Goal: Task Accomplishment & Management: Use online tool/utility

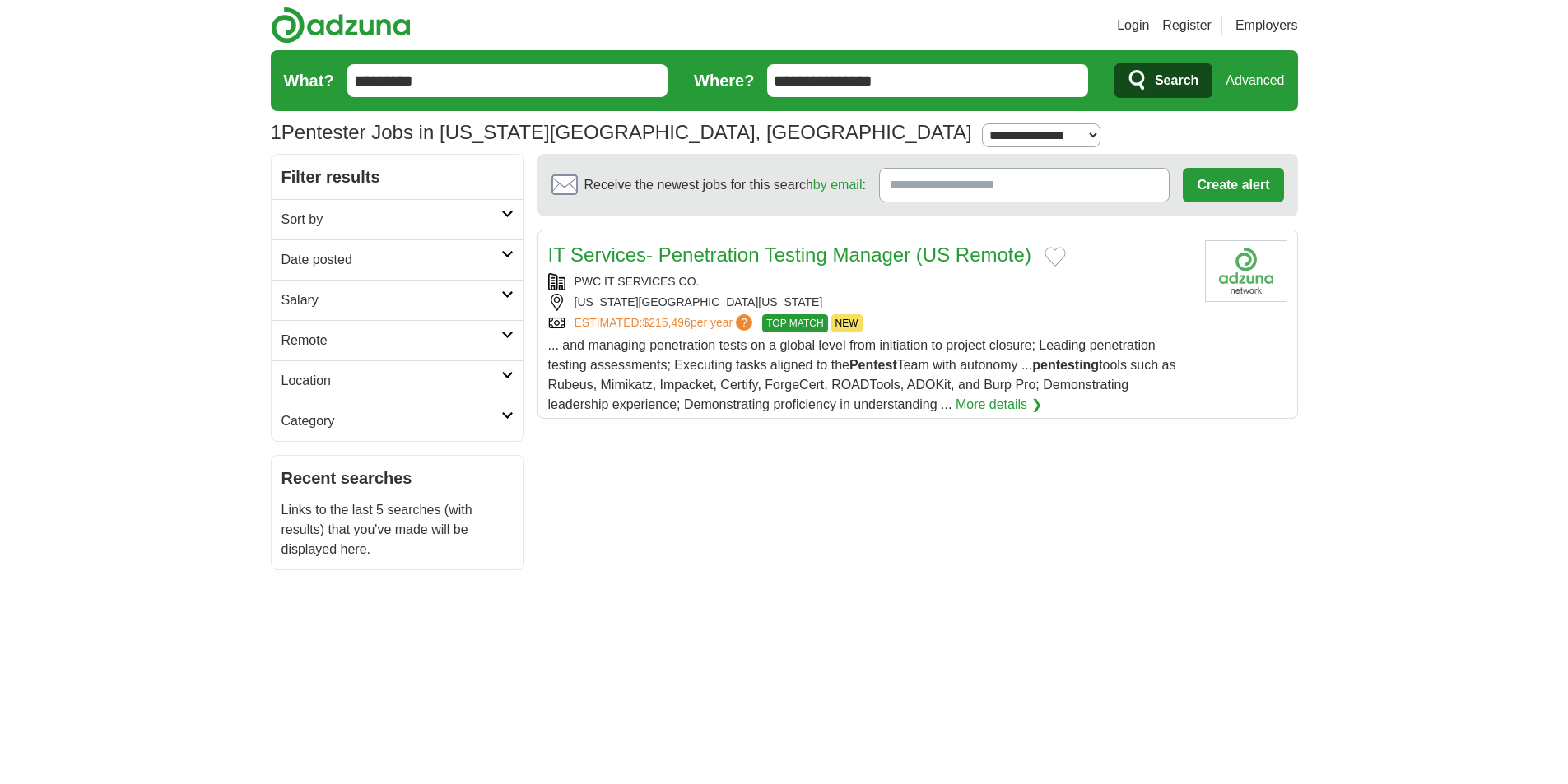
click at [753, 72] on form "**********" at bounding box center [784, 80] width 1028 height 61
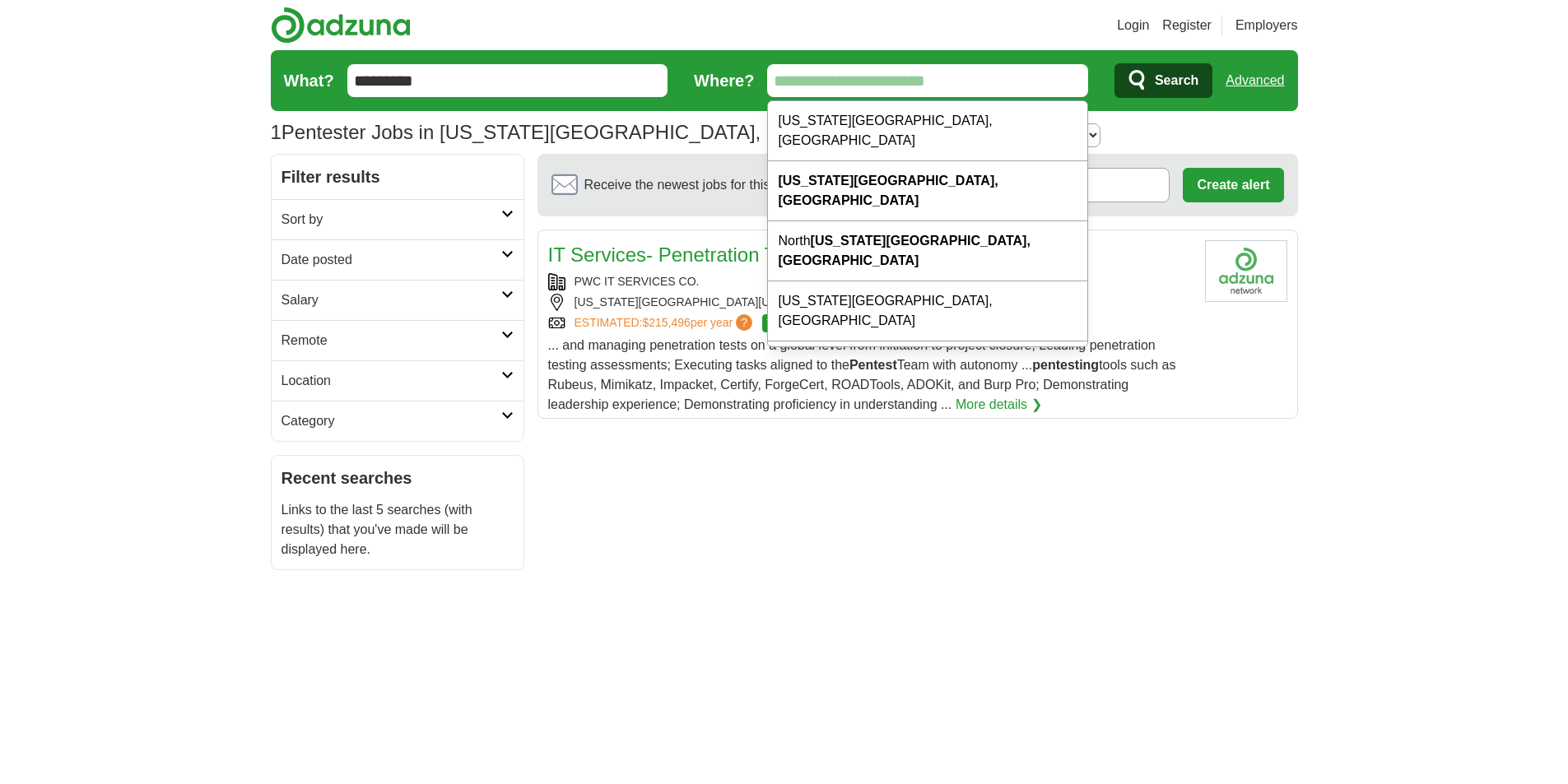
click at [1114, 64] on button "Search" at bounding box center [1163, 81] width 98 height 35
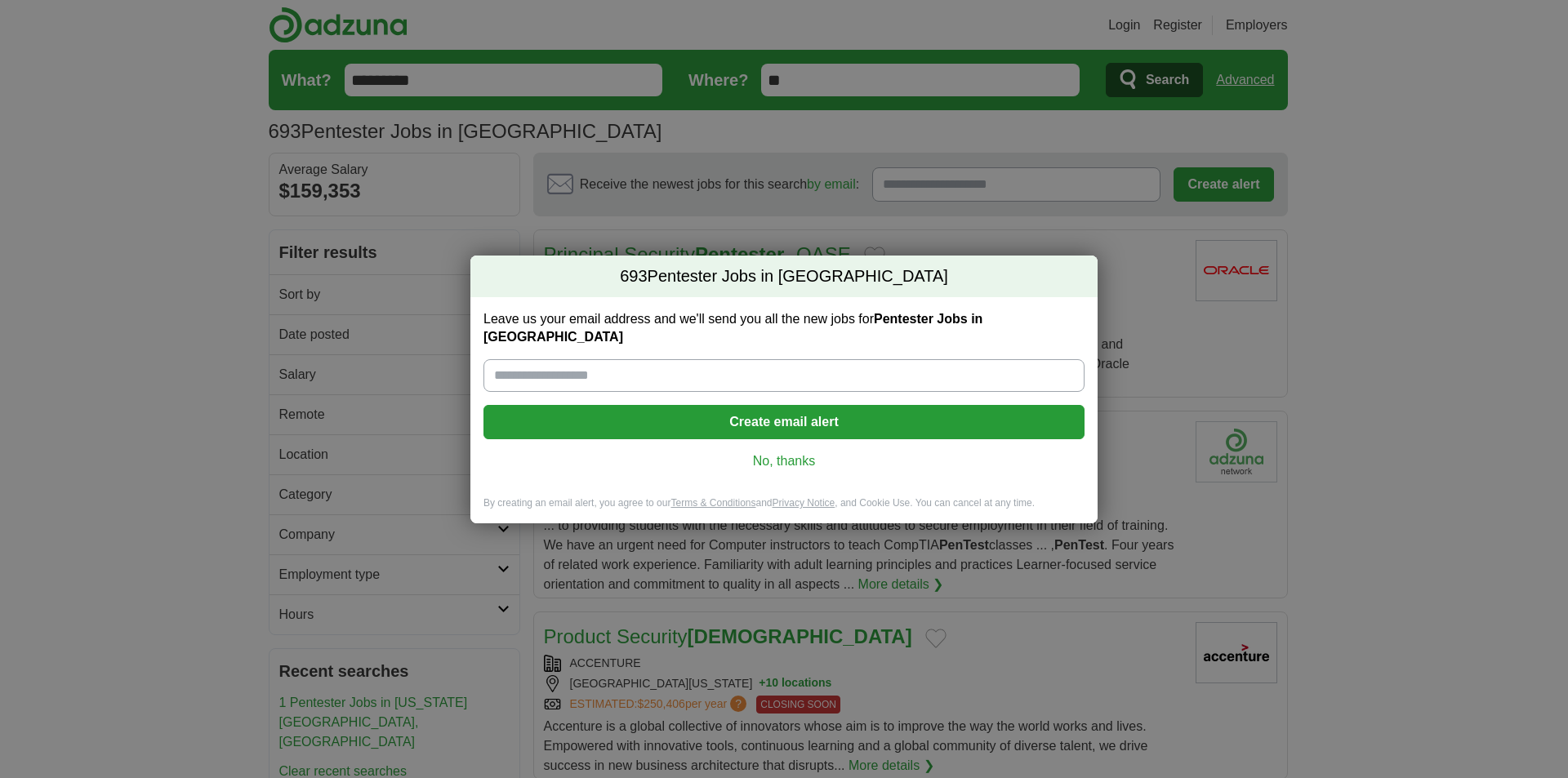
click at [799, 453] on link "No, thanks" at bounding box center [784, 462] width 575 height 18
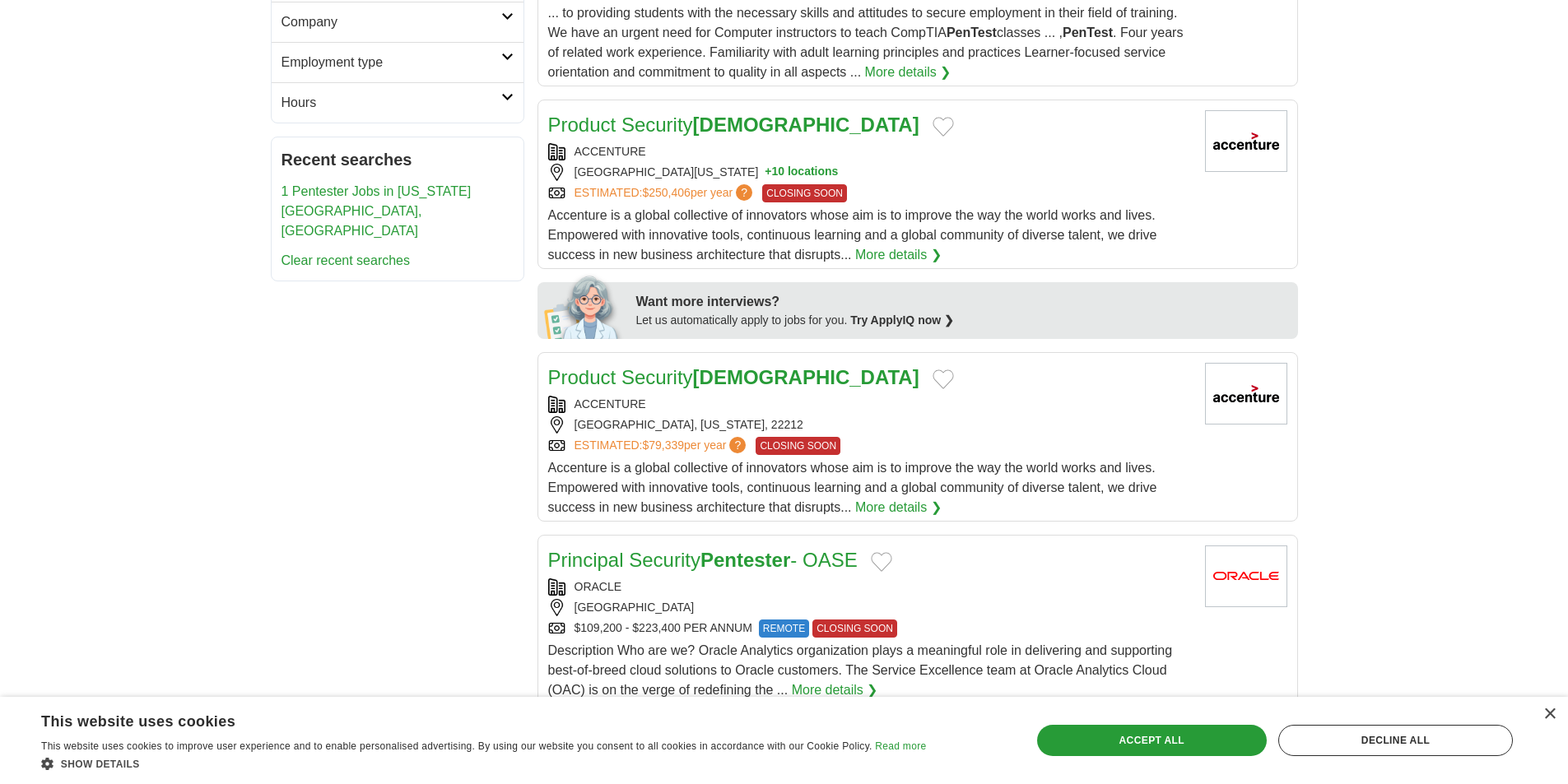
scroll to position [521, 0]
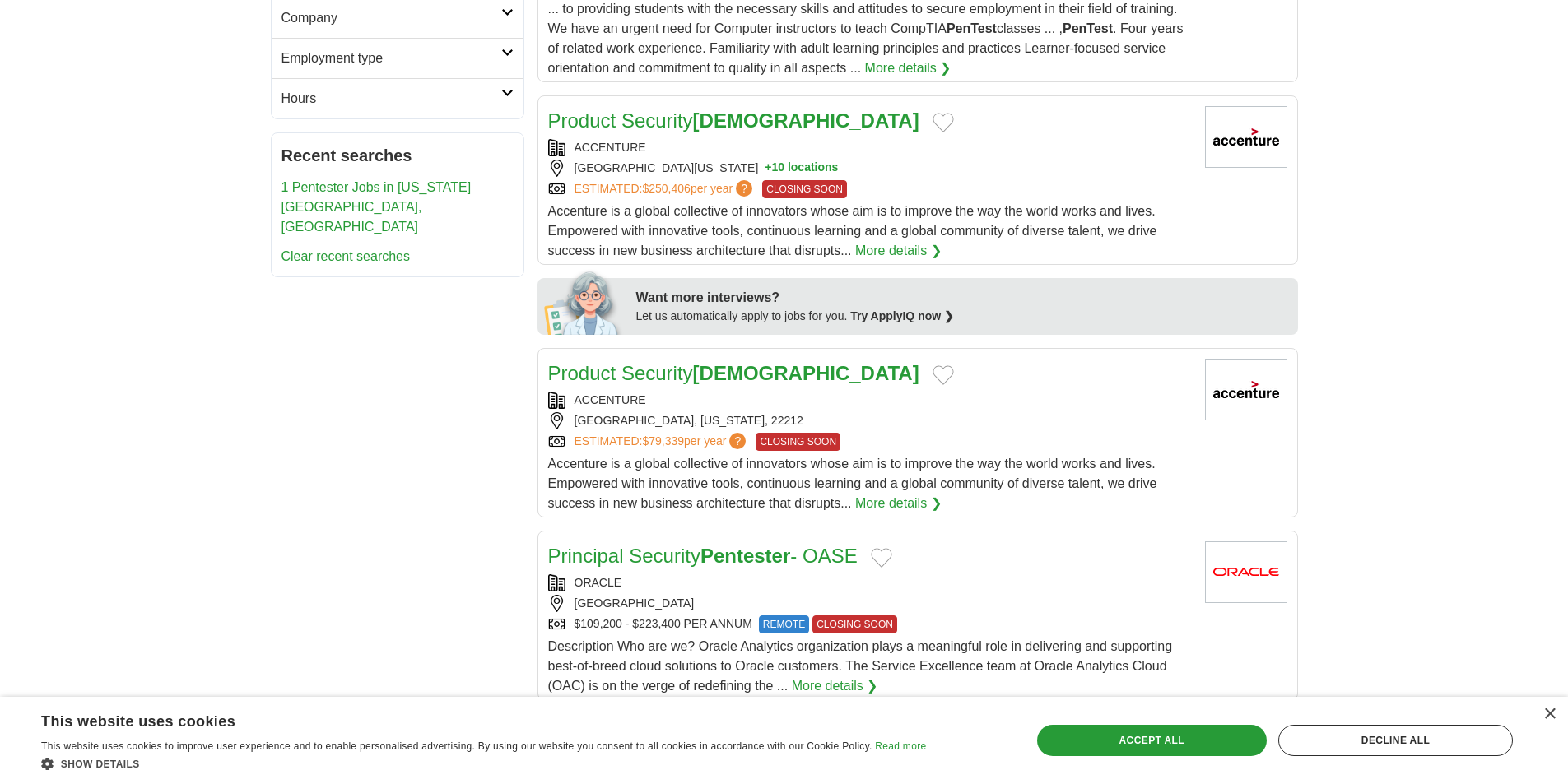
click at [680, 373] on link "Product Security PenTester" at bounding box center [734, 373] width 371 height 22
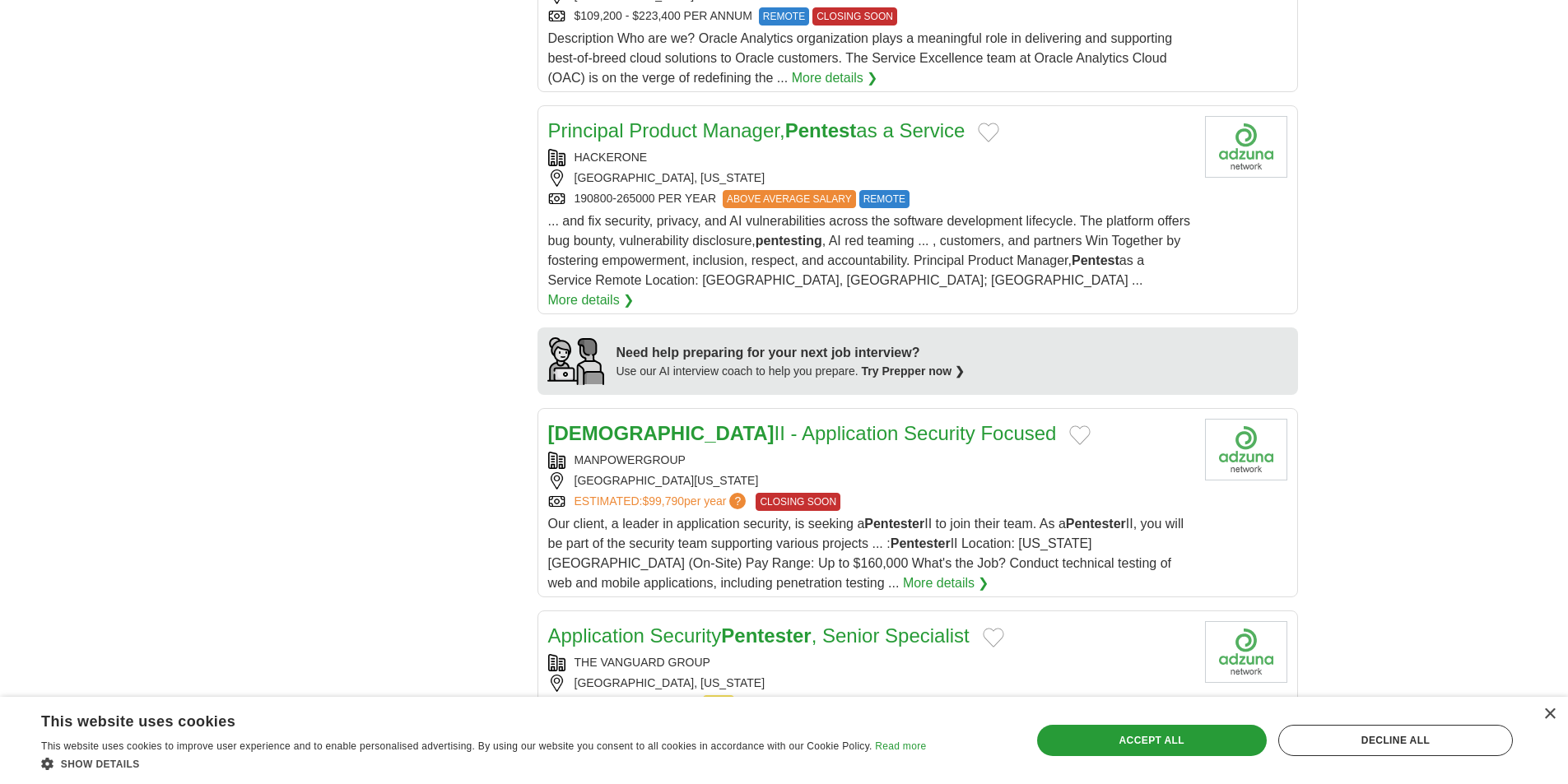
scroll to position [1179, 0]
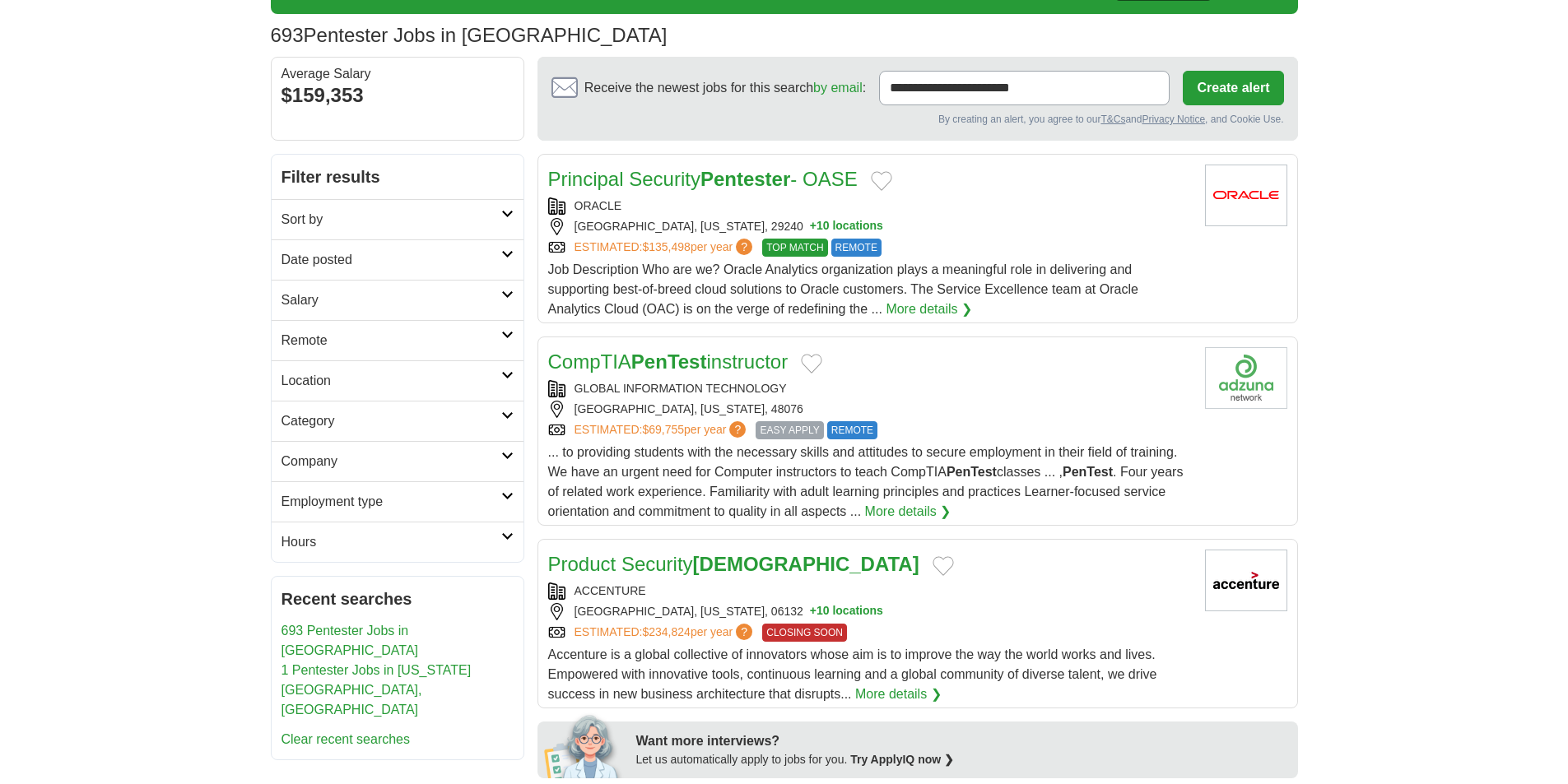
scroll to position [137, 0]
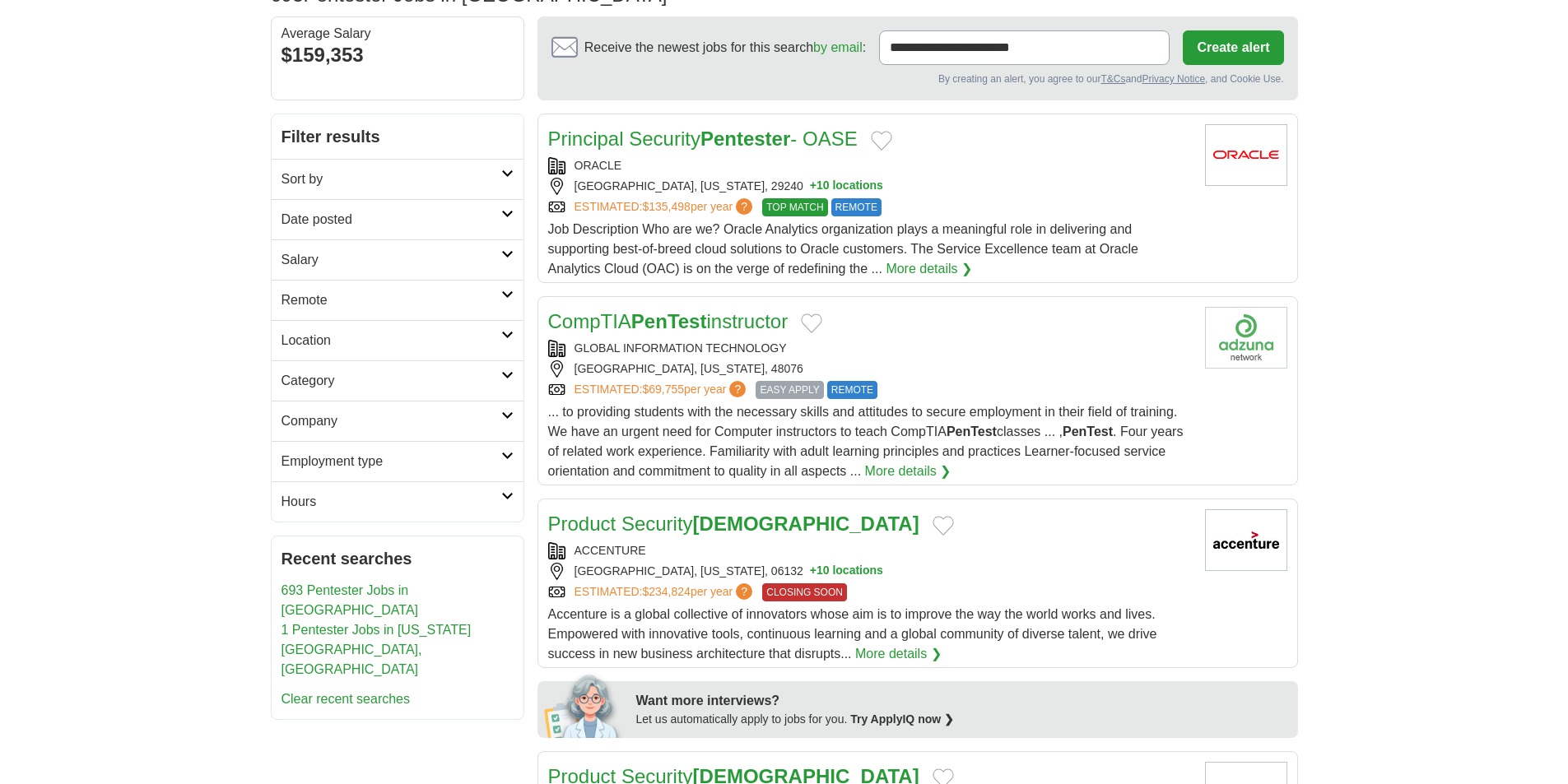
click at [501, 297] on icon at bounding box center [507, 294] width 12 height 8
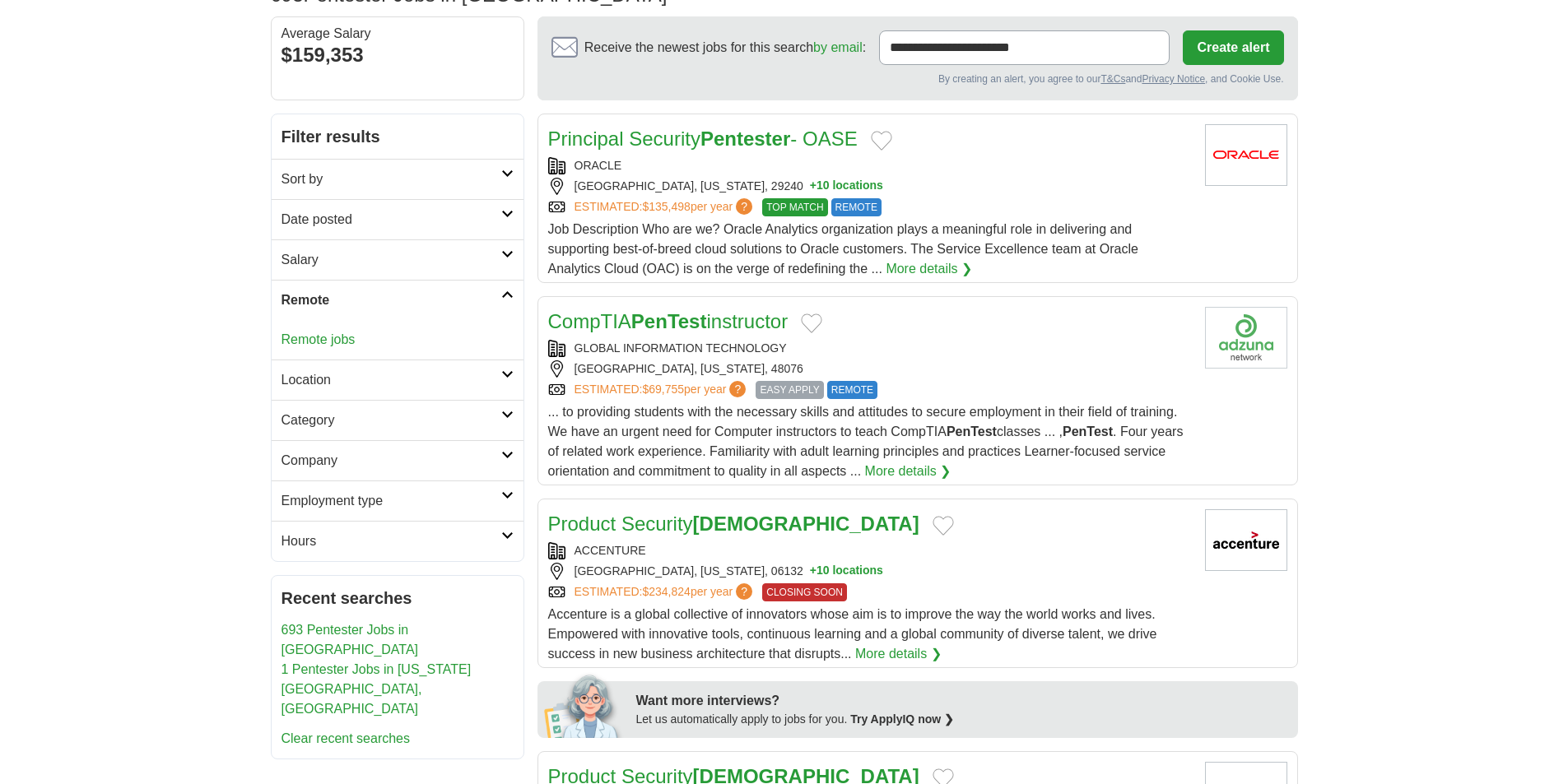
click at [501, 297] on h2 "Remote" at bounding box center [391, 299] width 219 height 19
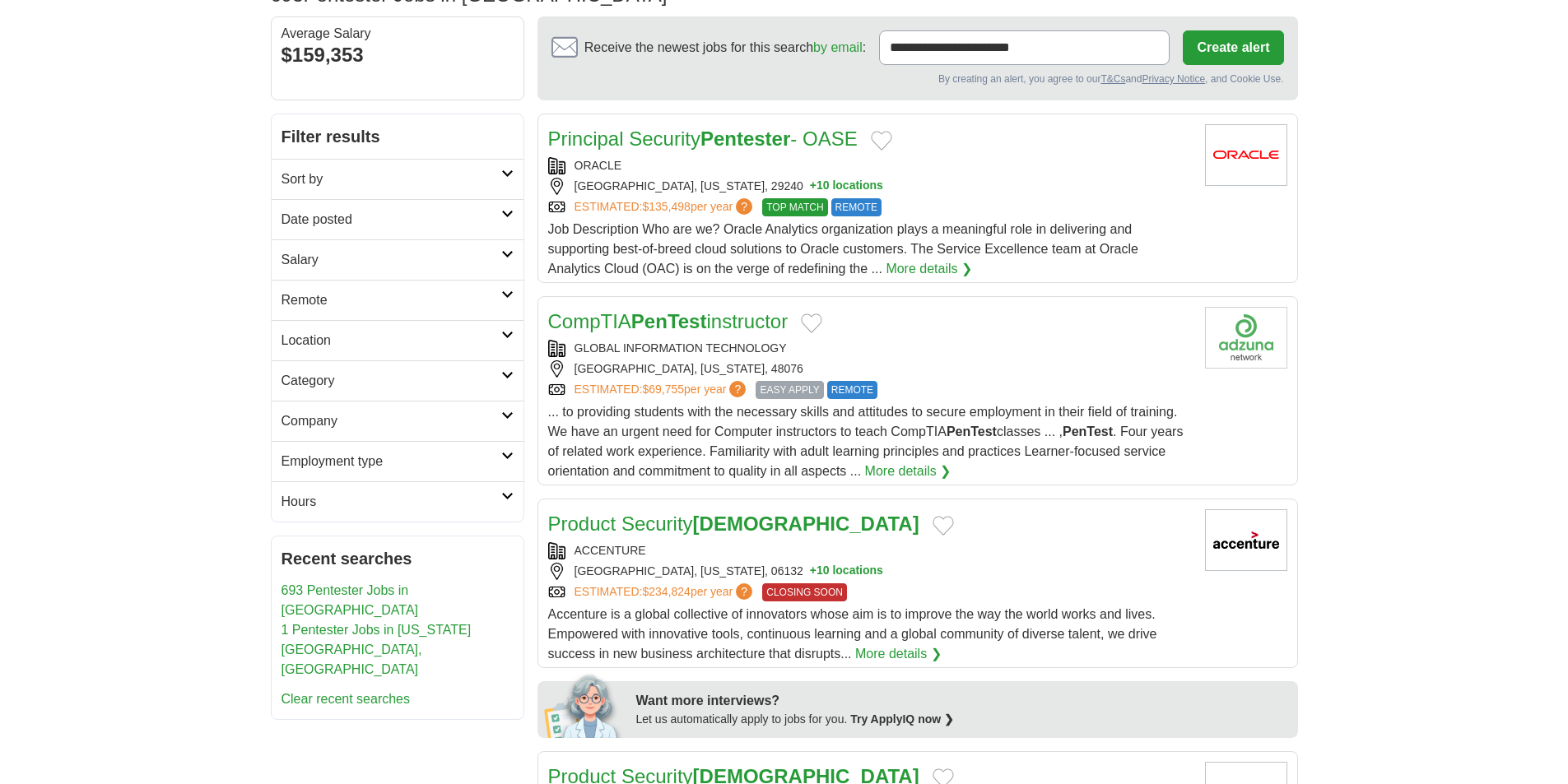
click at [497, 337] on h2 "Location" at bounding box center [391, 340] width 219 height 19
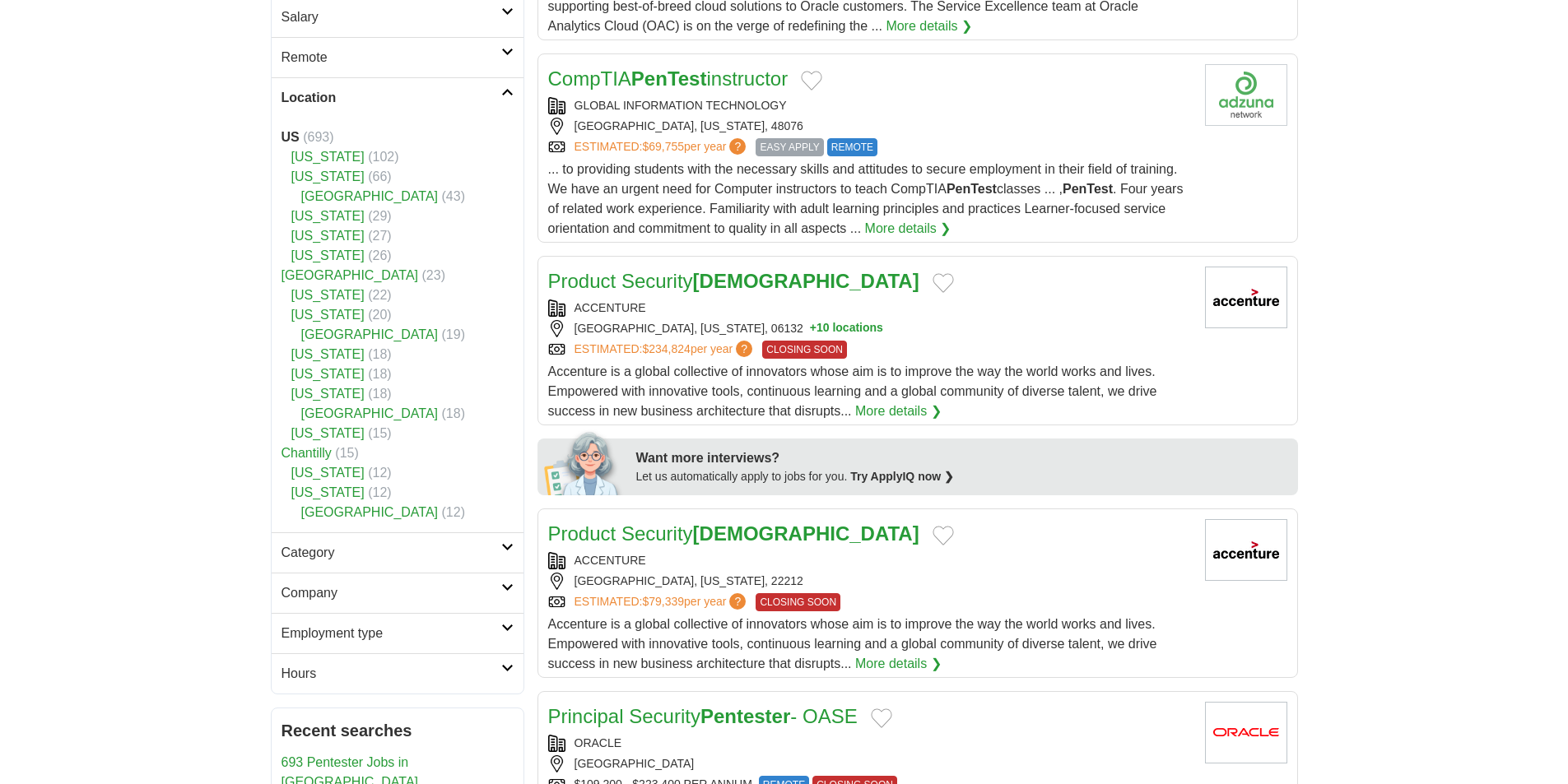
scroll to position [412, 0]
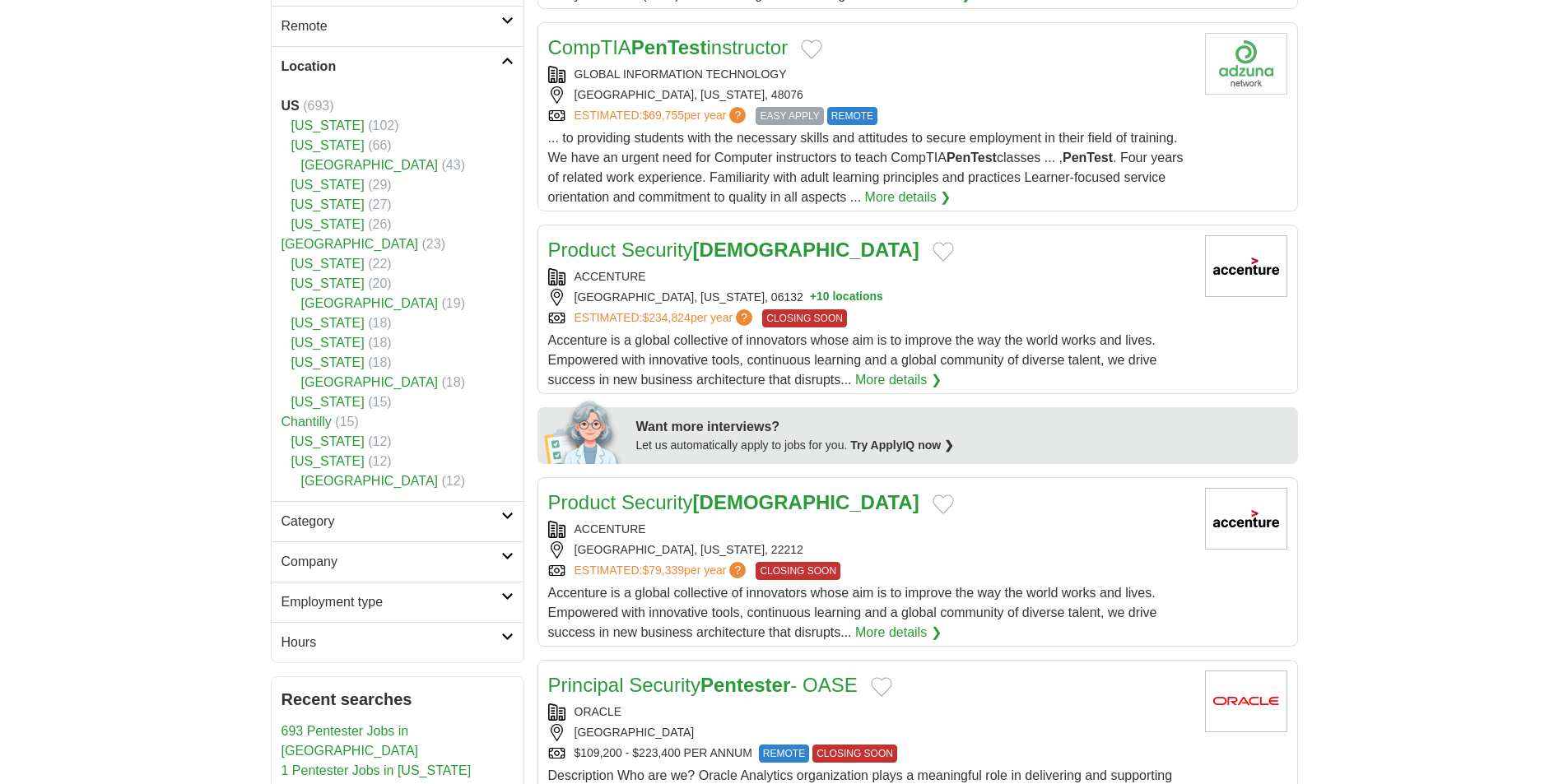
click at [503, 512] on icon at bounding box center [507, 515] width 12 height 8
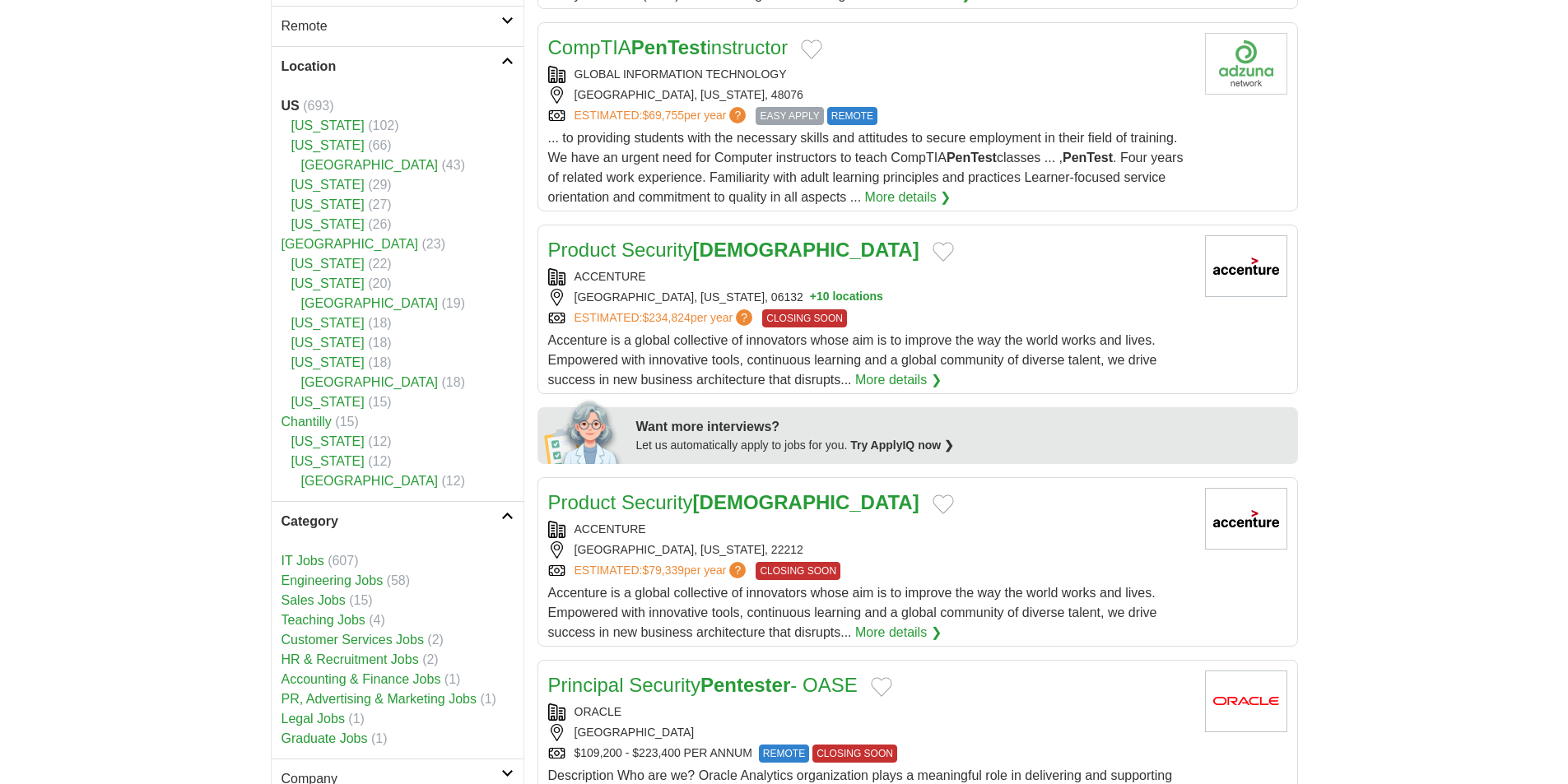
click at [503, 512] on icon at bounding box center [507, 515] width 12 height 8
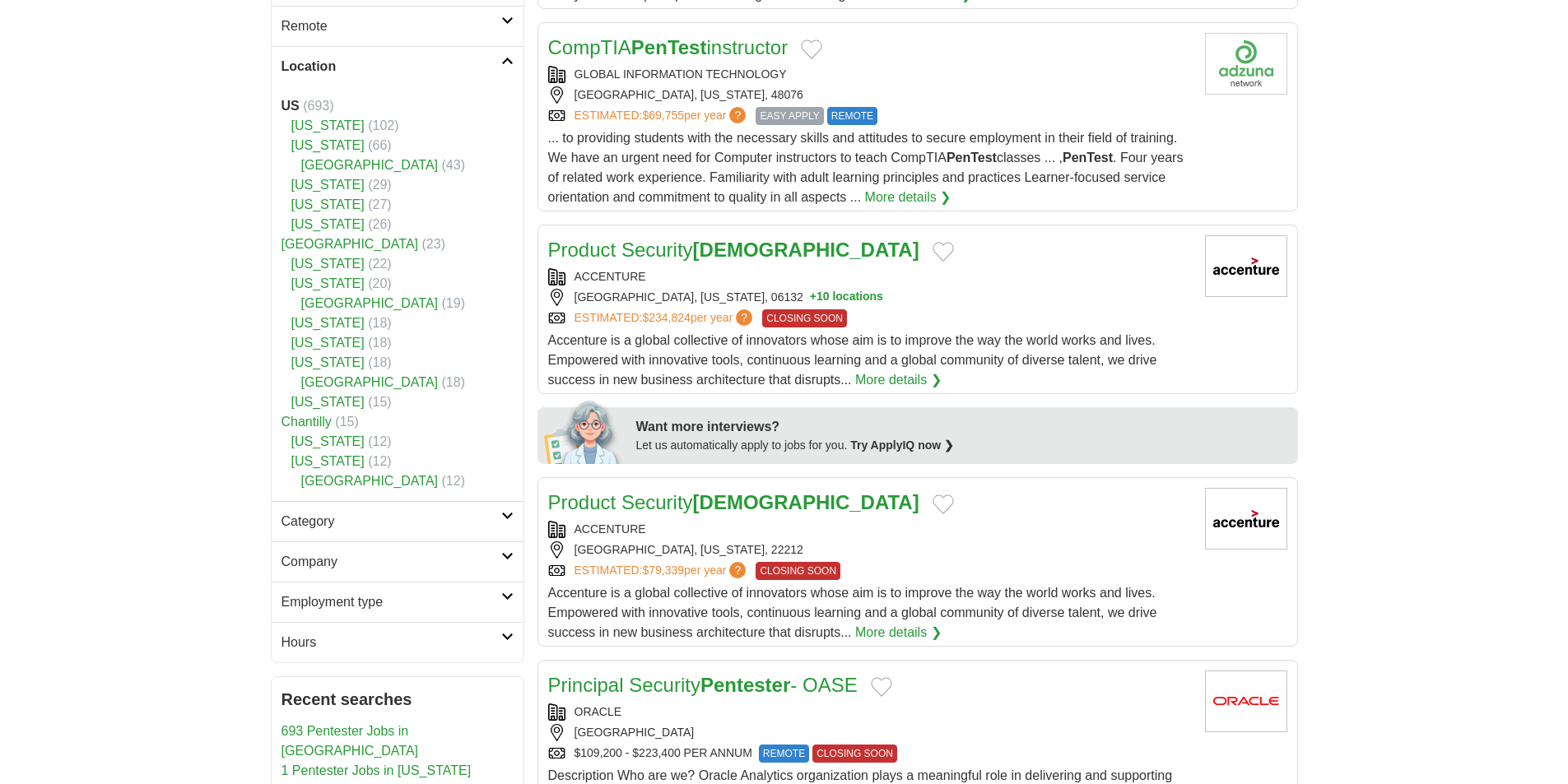
click at [510, 64] on icon at bounding box center [507, 61] width 12 height 8
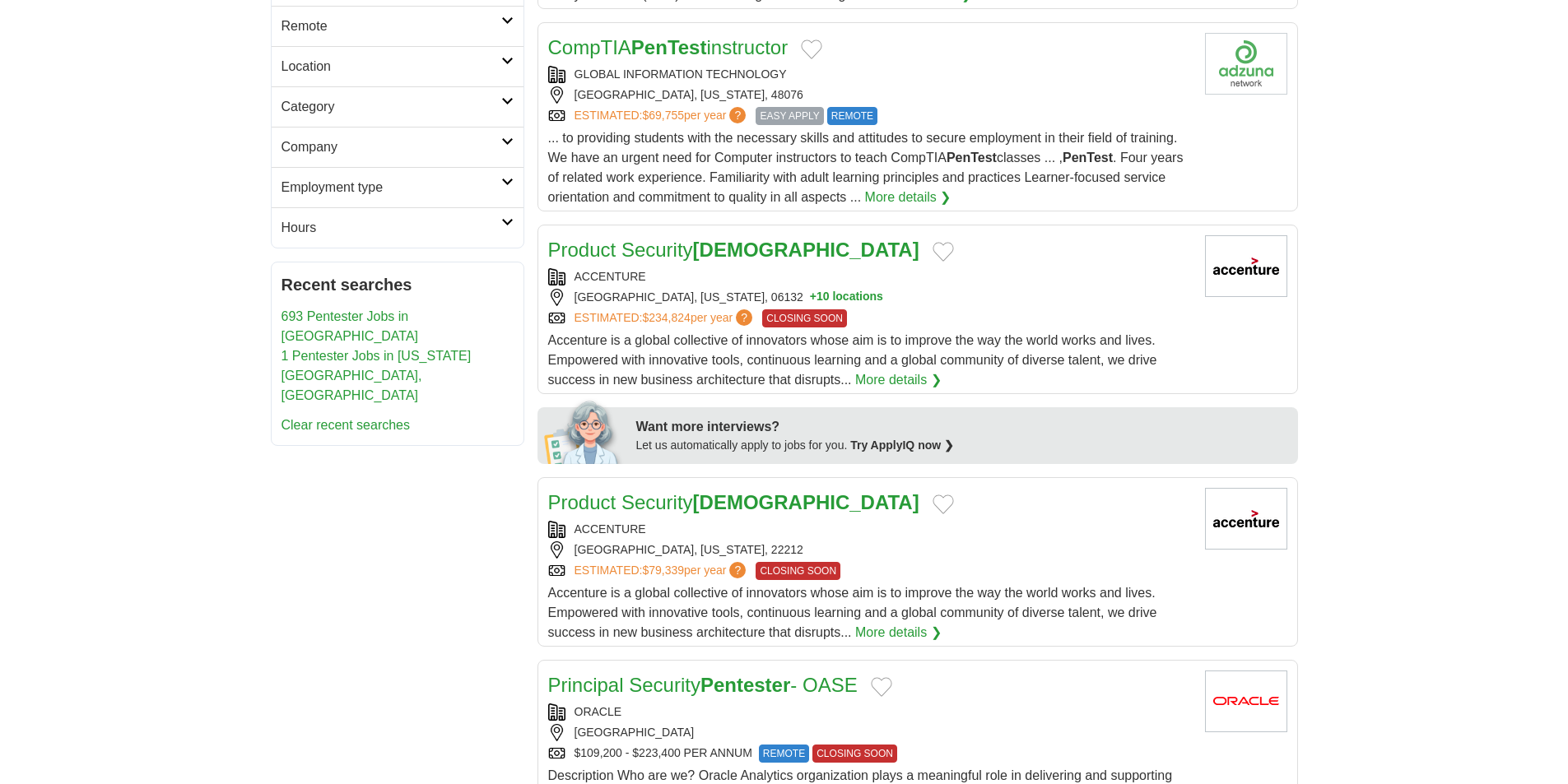
click at [511, 68] on link "Location" at bounding box center [397, 66] width 252 height 41
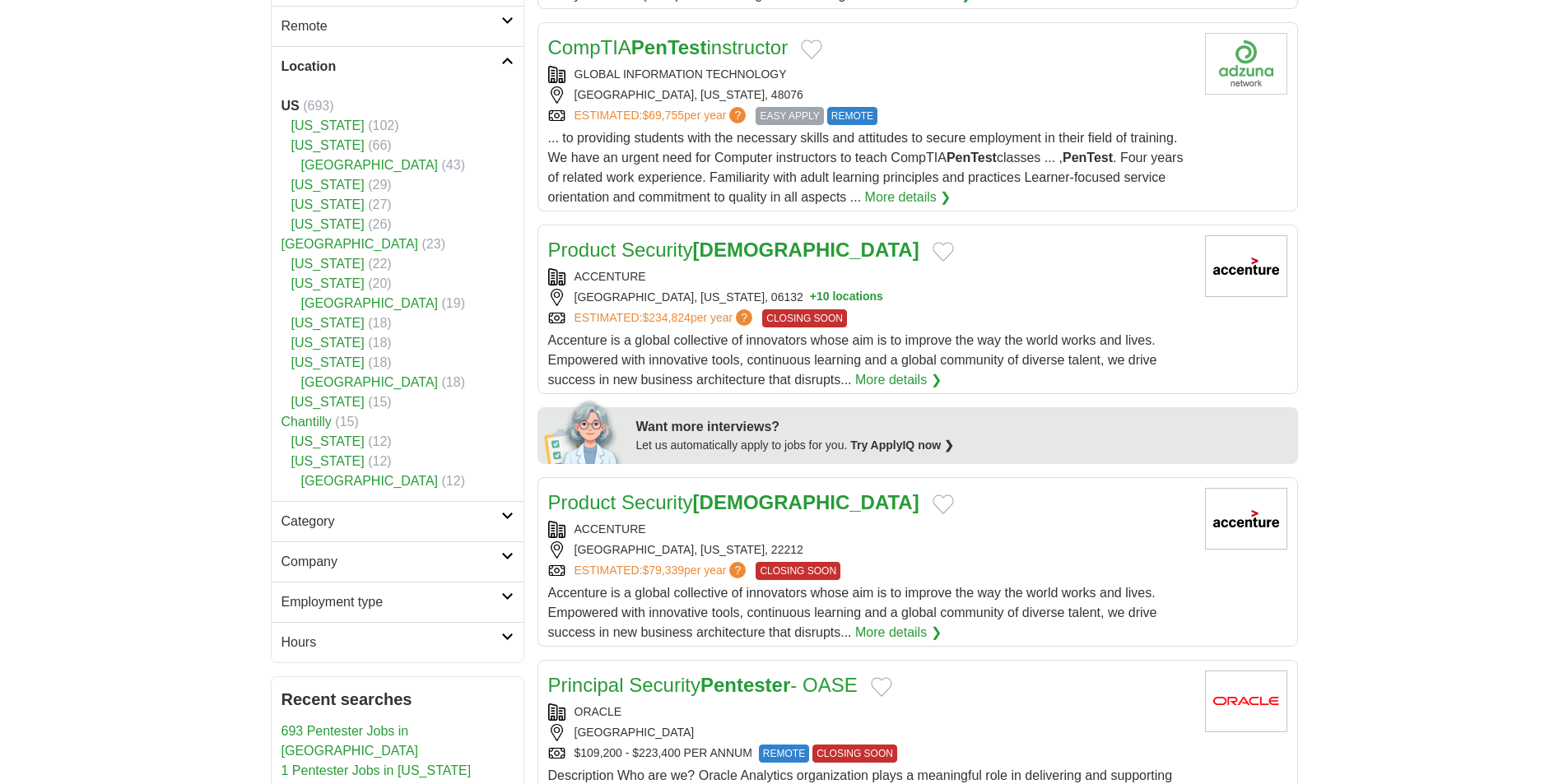
click at [511, 68] on link "Location" at bounding box center [397, 66] width 252 height 41
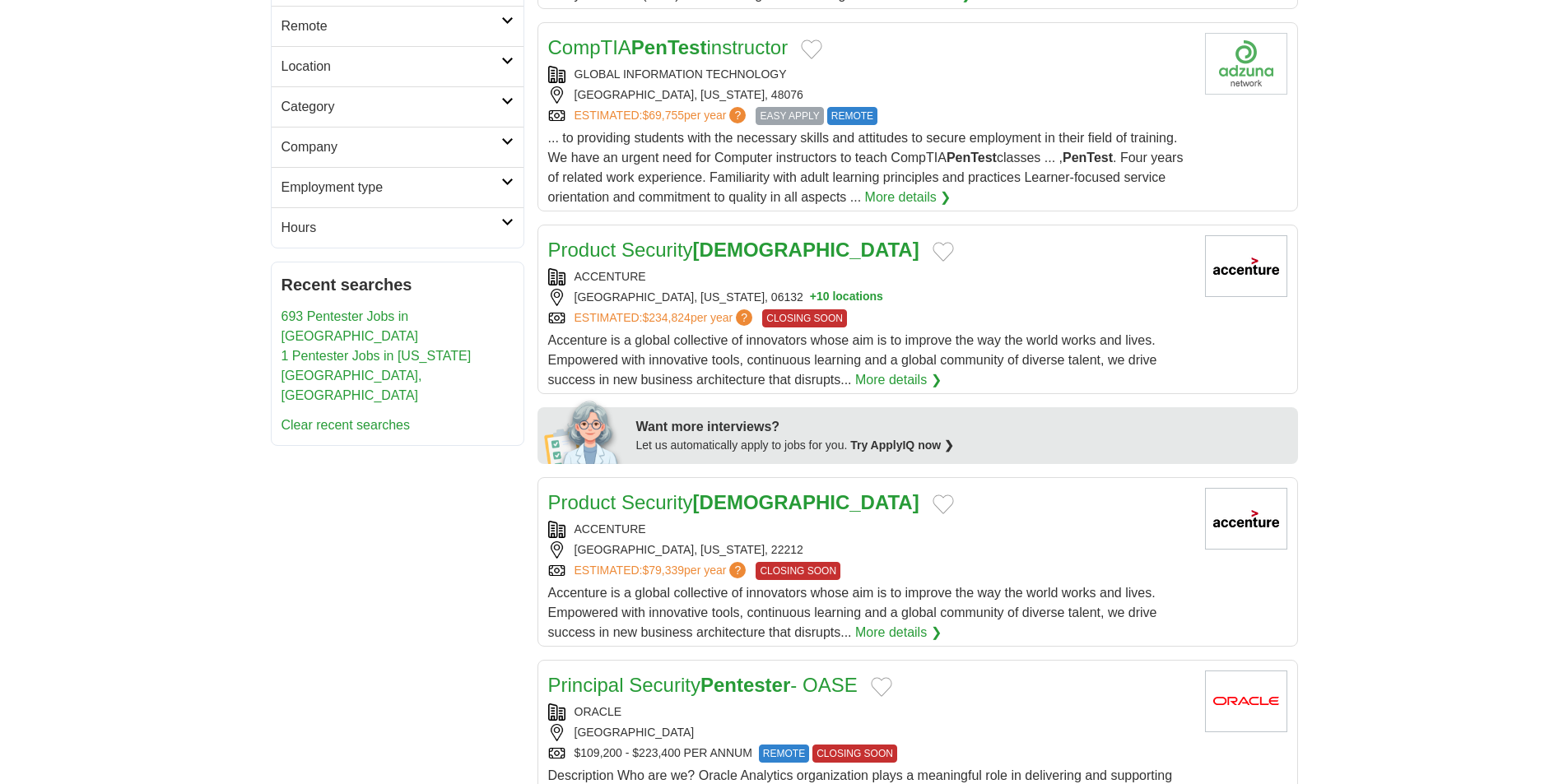
click at [508, 99] on icon at bounding box center [507, 100] width 12 height 8
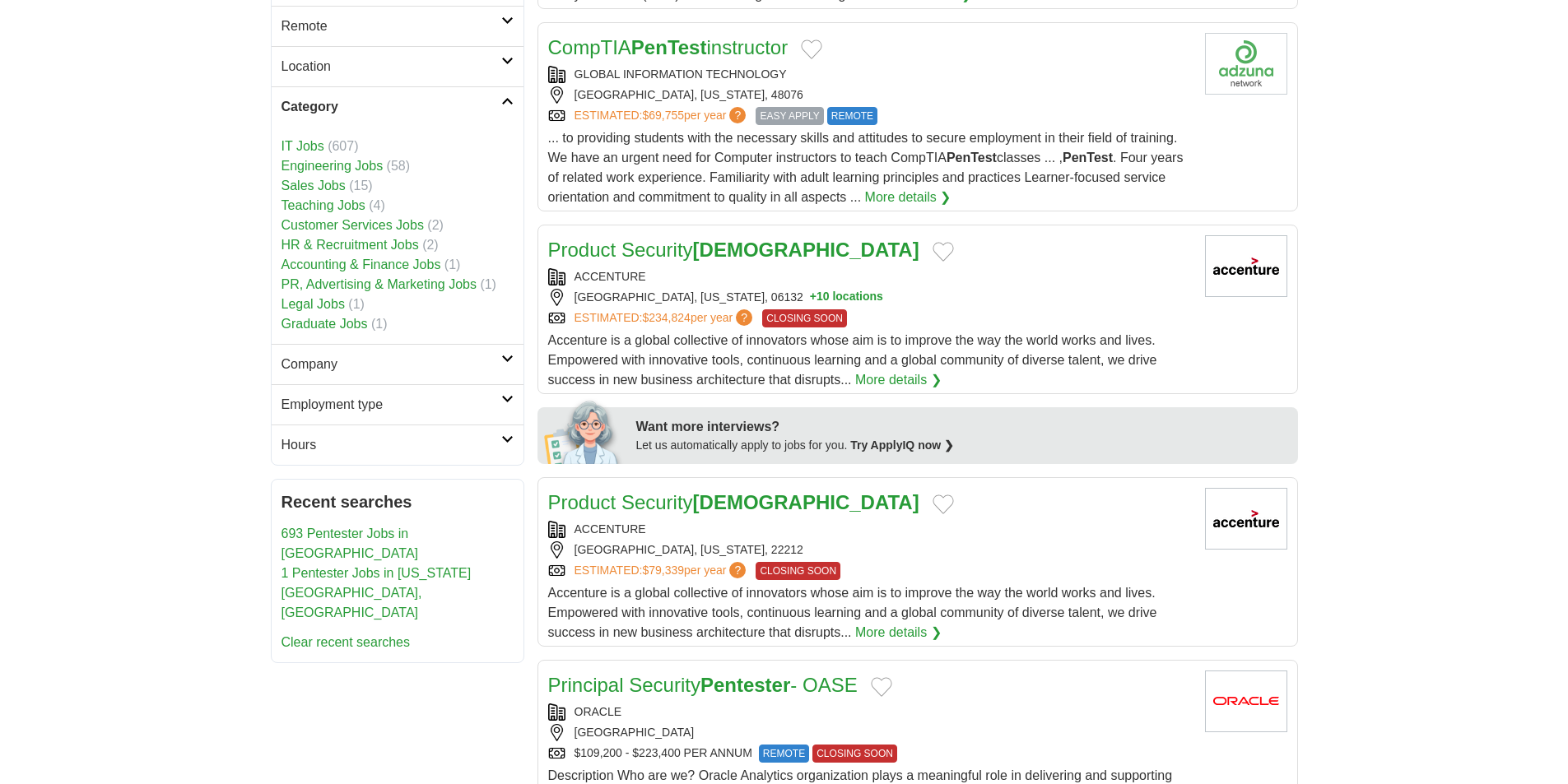
click at [515, 439] on link "Hours" at bounding box center [397, 445] width 252 height 41
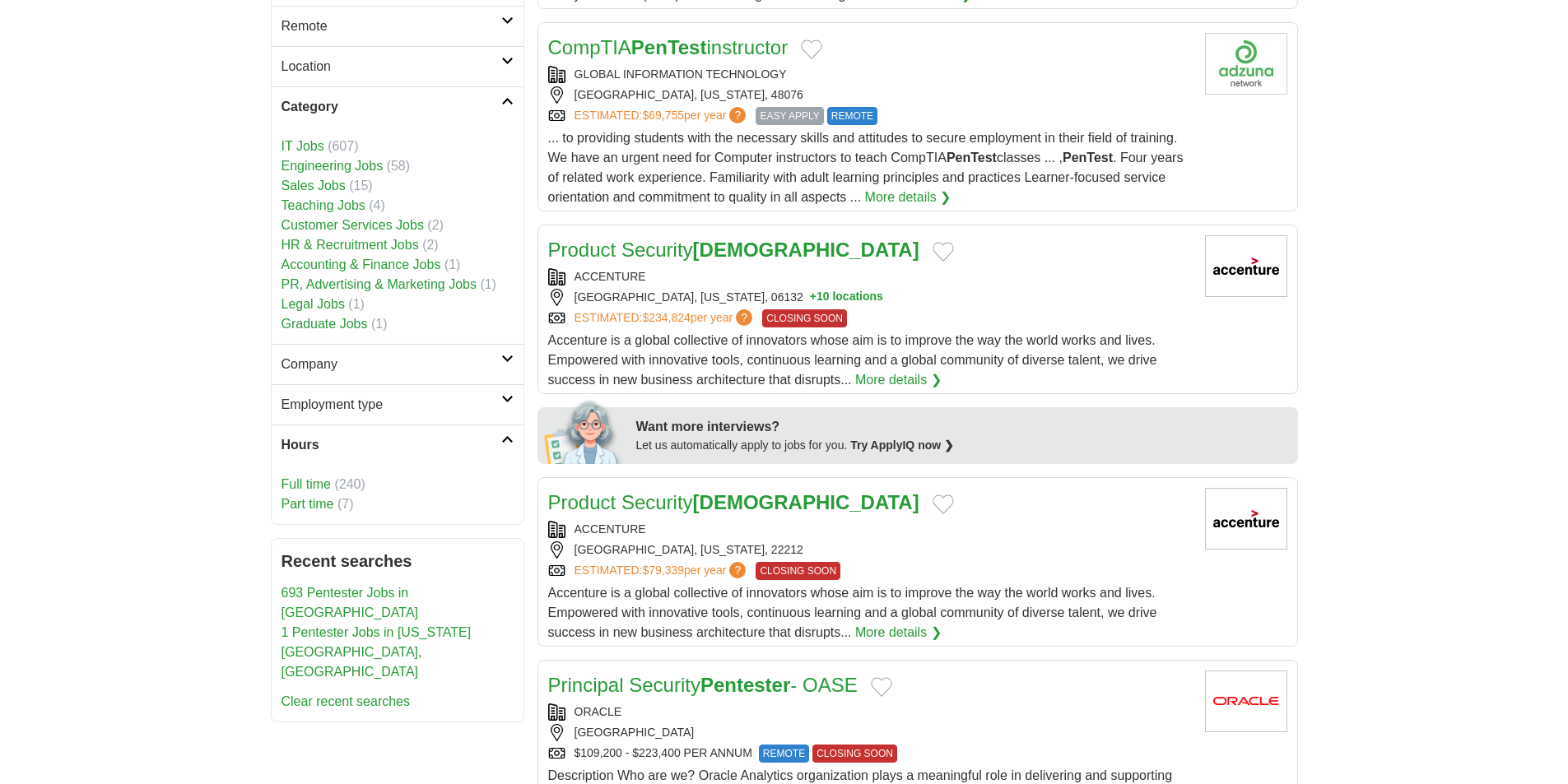
click at [515, 439] on link "Hours" at bounding box center [397, 445] width 252 height 41
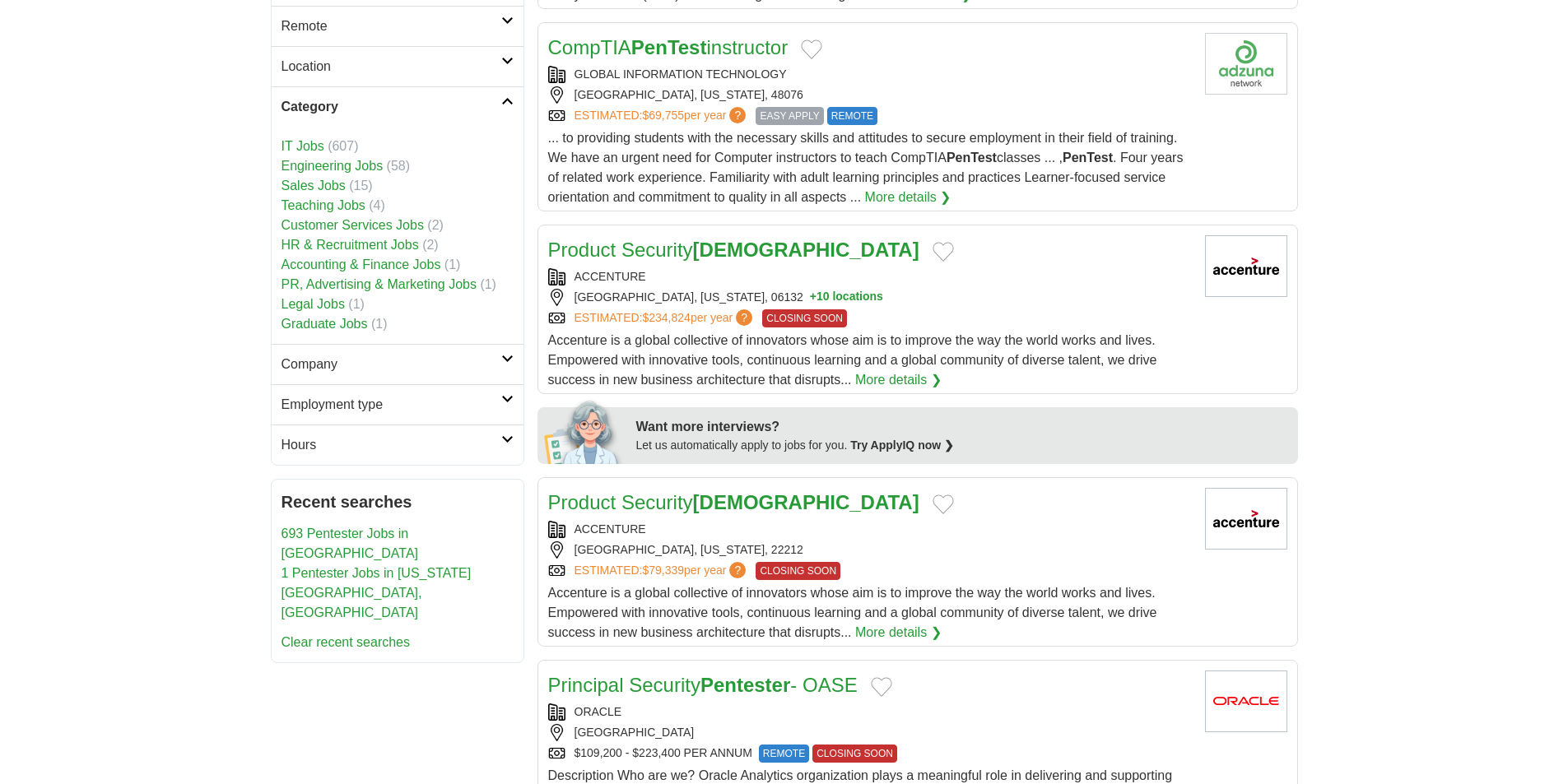
click at [509, 398] on icon at bounding box center [507, 399] width 12 height 8
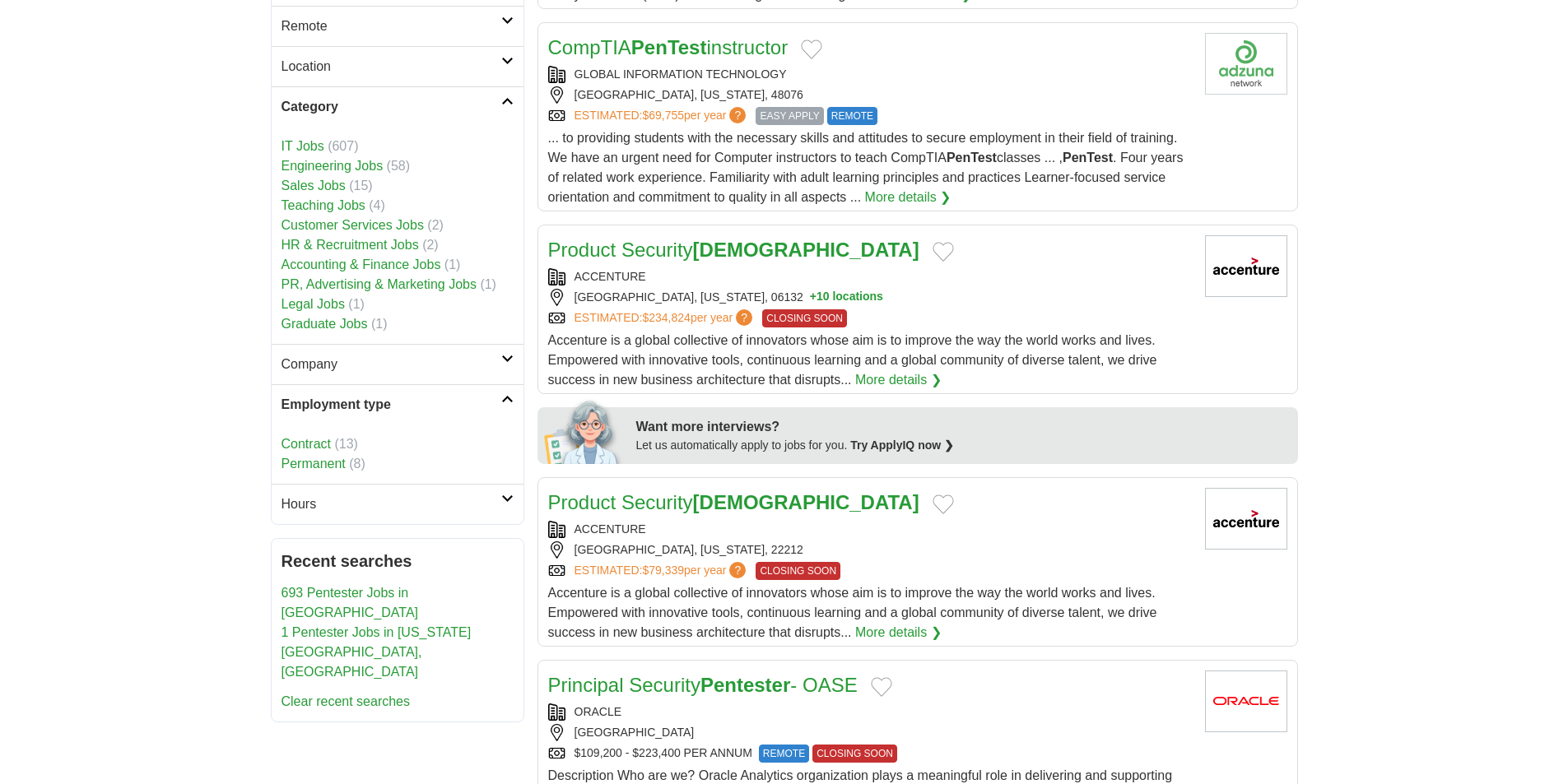
click at [509, 398] on icon at bounding box center [507, 399] width 12 height 8
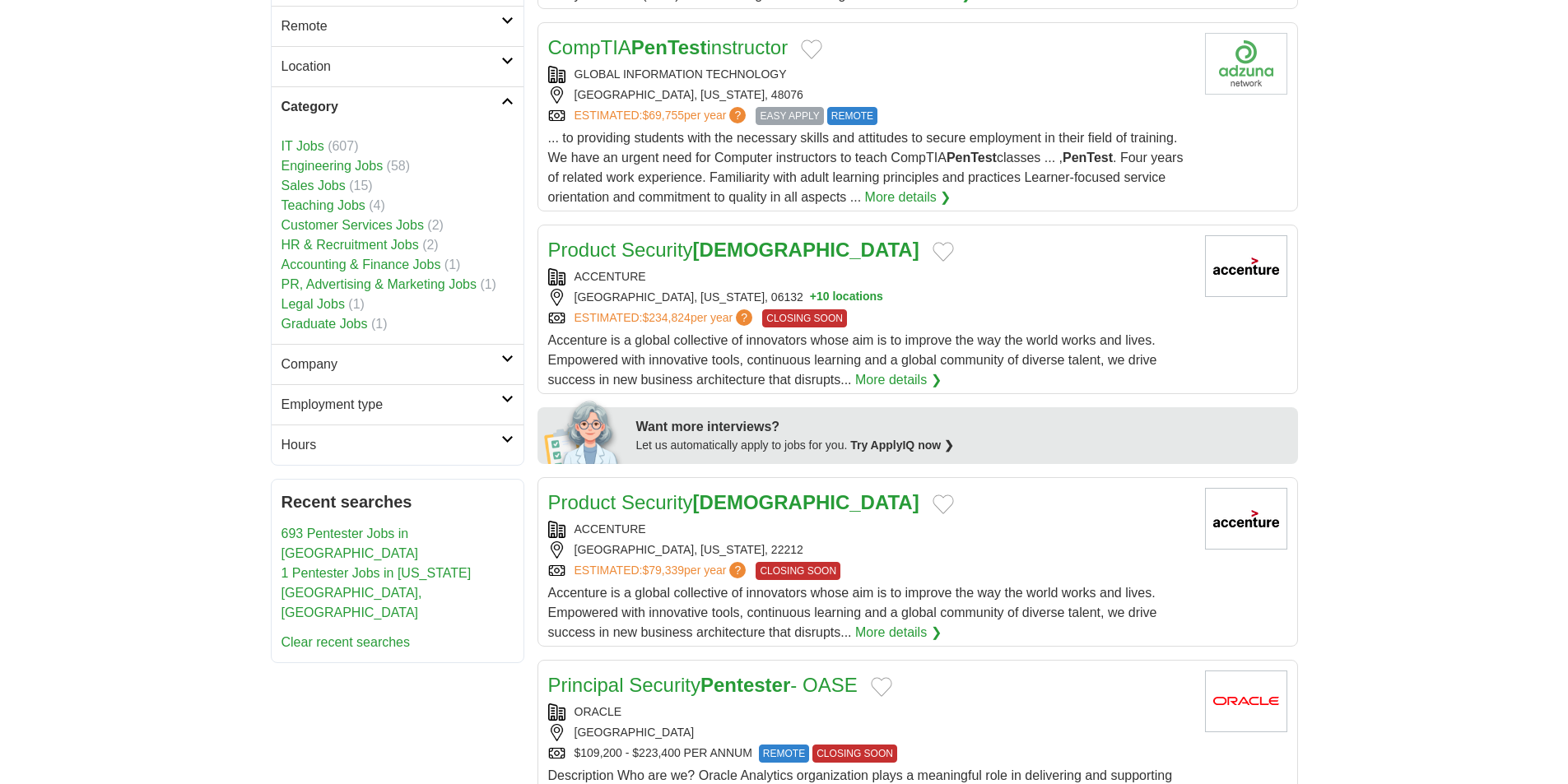
click at [511, 358] on icon at bounding box center [507, 358] width 12 height 8
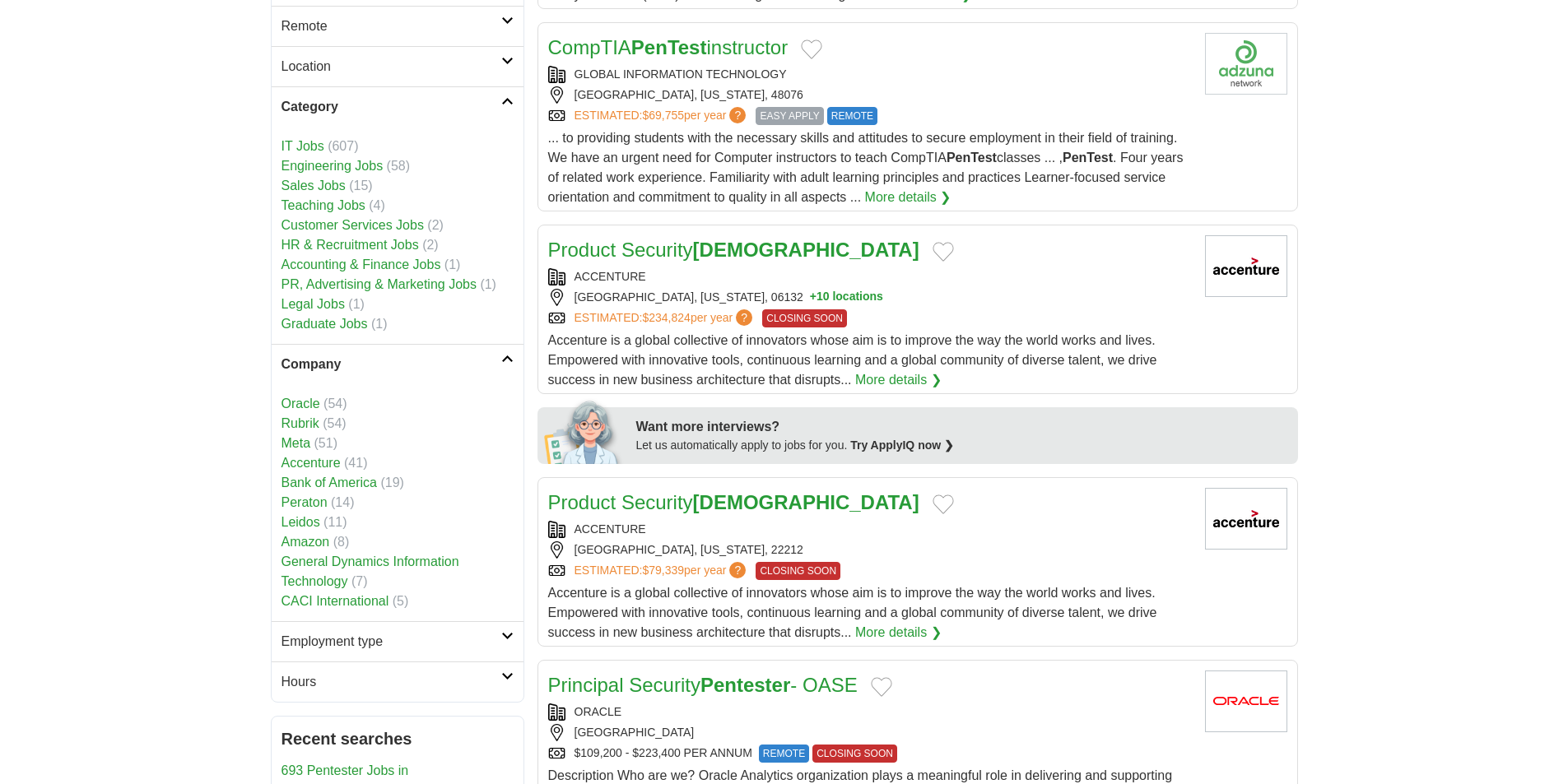
click at [511, 358] on icon at bounding box center [507, 358] width 12 height 8
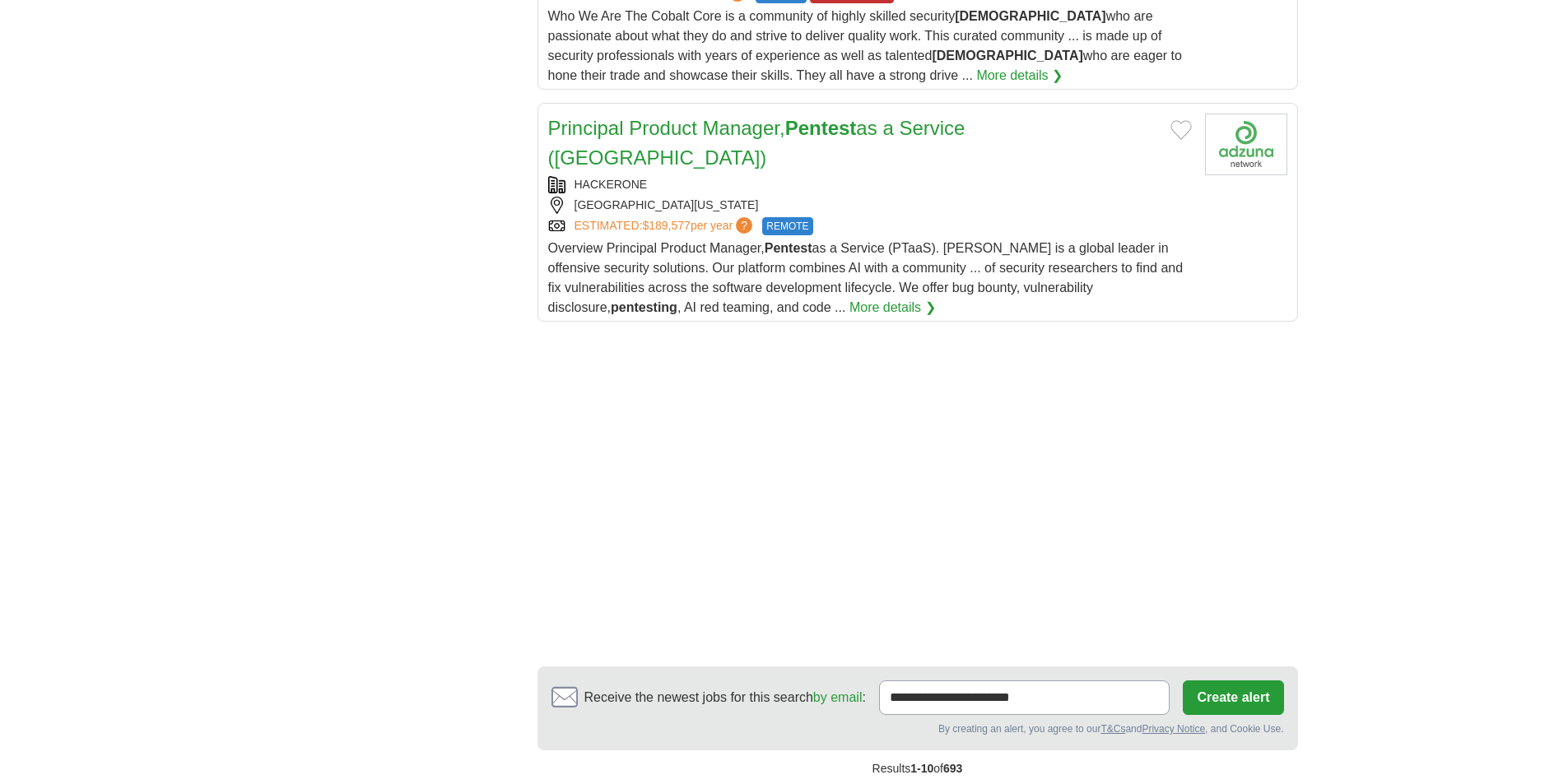
scroll to position [2057, 0]
